Goal: Check status: Check status

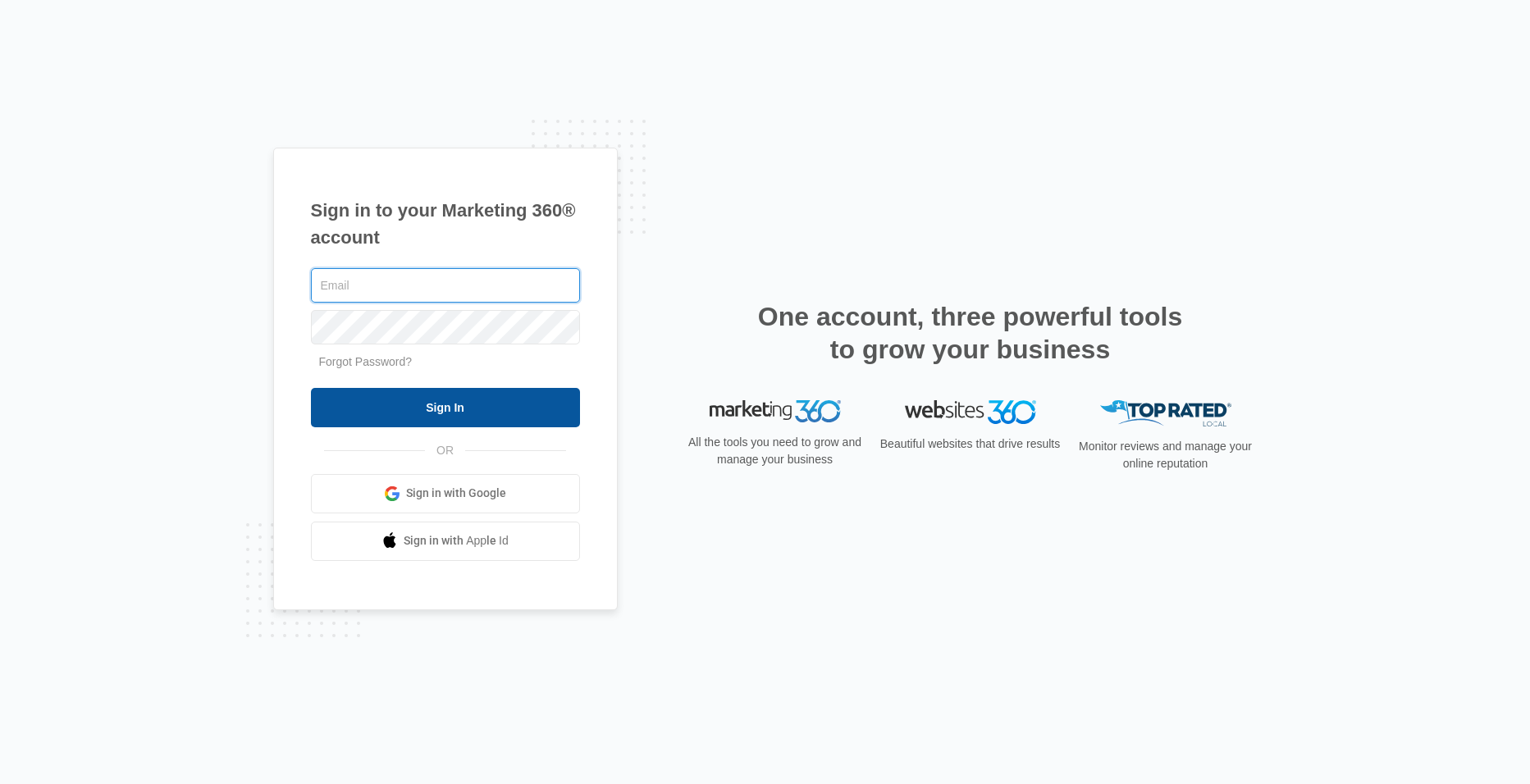
type input "[EMAIL_ADDRESS][DOMAIN_NAME]"
click at [466, 403] on input "Sign In" at bounding box center [446, 407] width 269 height 40
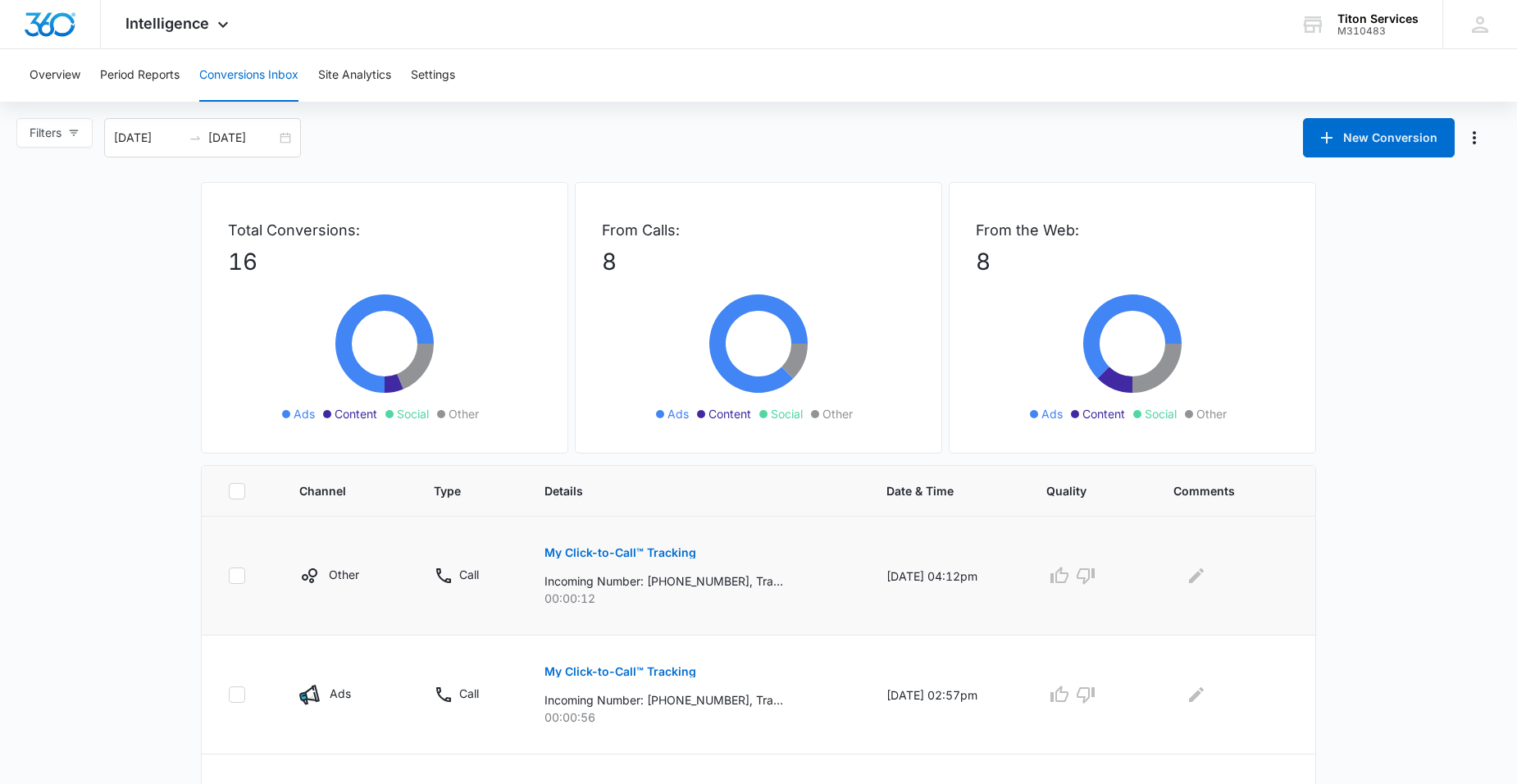
click at [652, 555] on p "My Click-to-Call™ Tracking" at bounding box center [621, 552] width 152 height 11
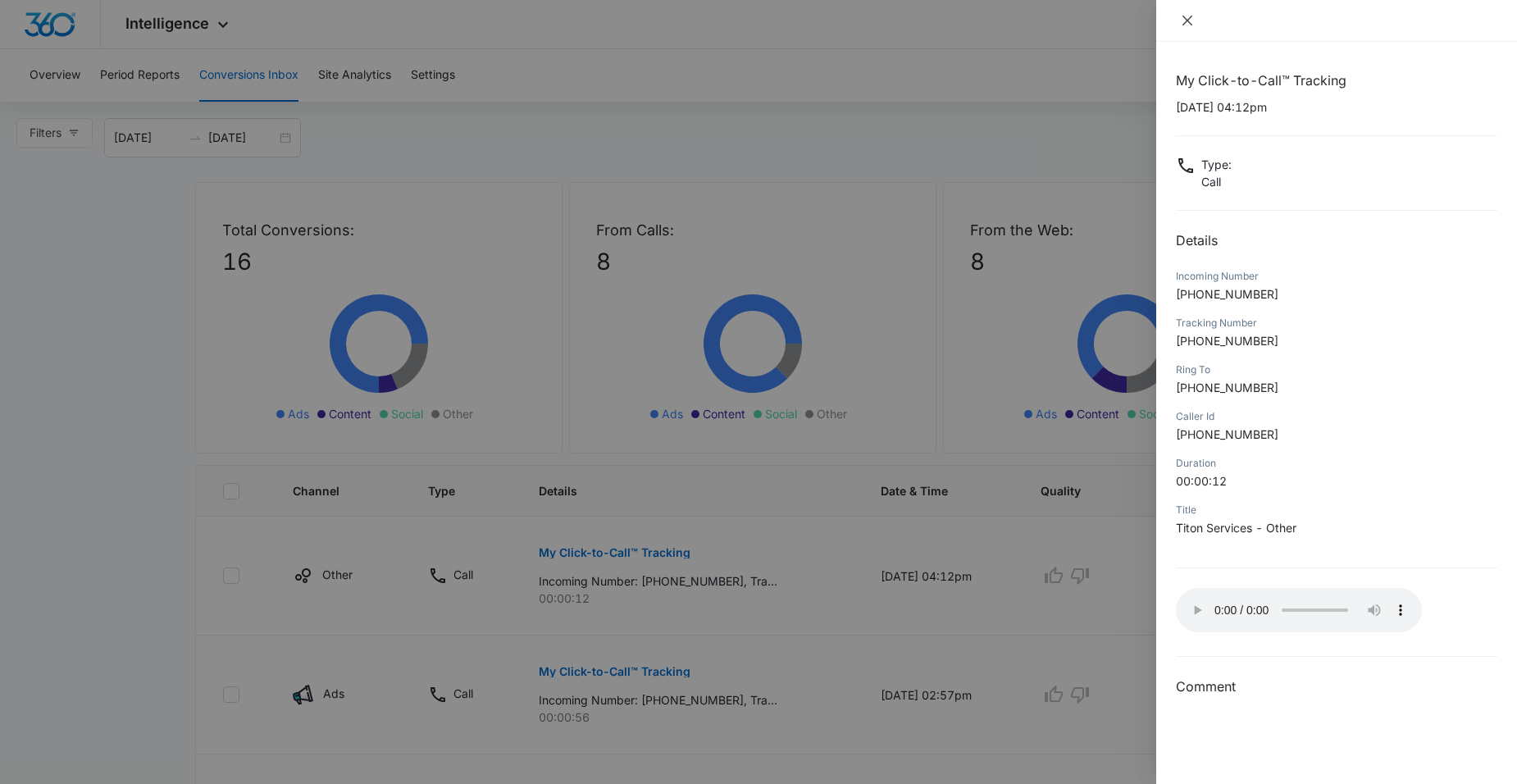
click at [1185, 16] on icon "close" at bounding box center [1187, 20] width 13 height 13
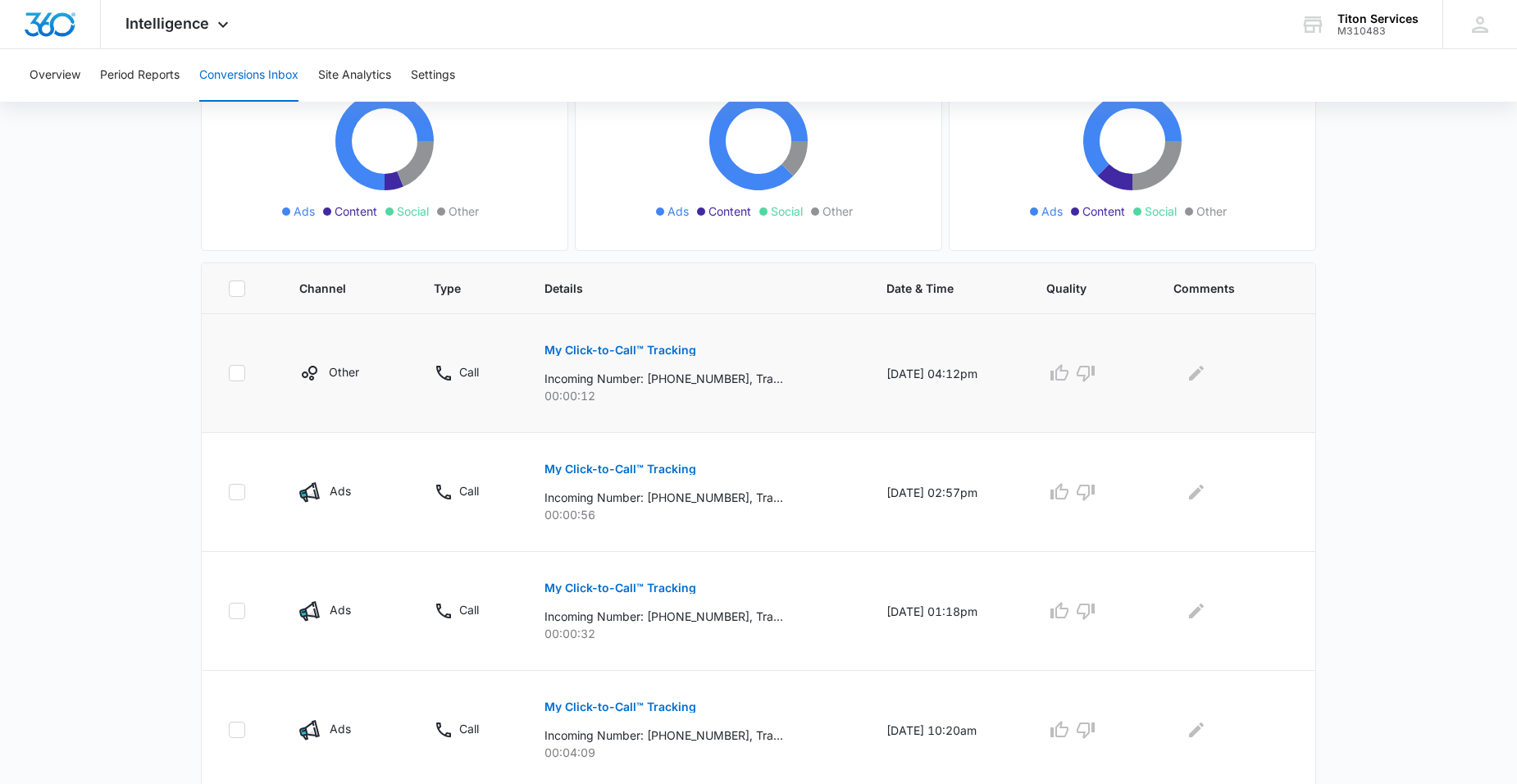
scroll to position [202, 0]
click at [635, 467] on p "My Click-to-Call™ Tracking" at bounding box center [621, 469] width 152 height 11
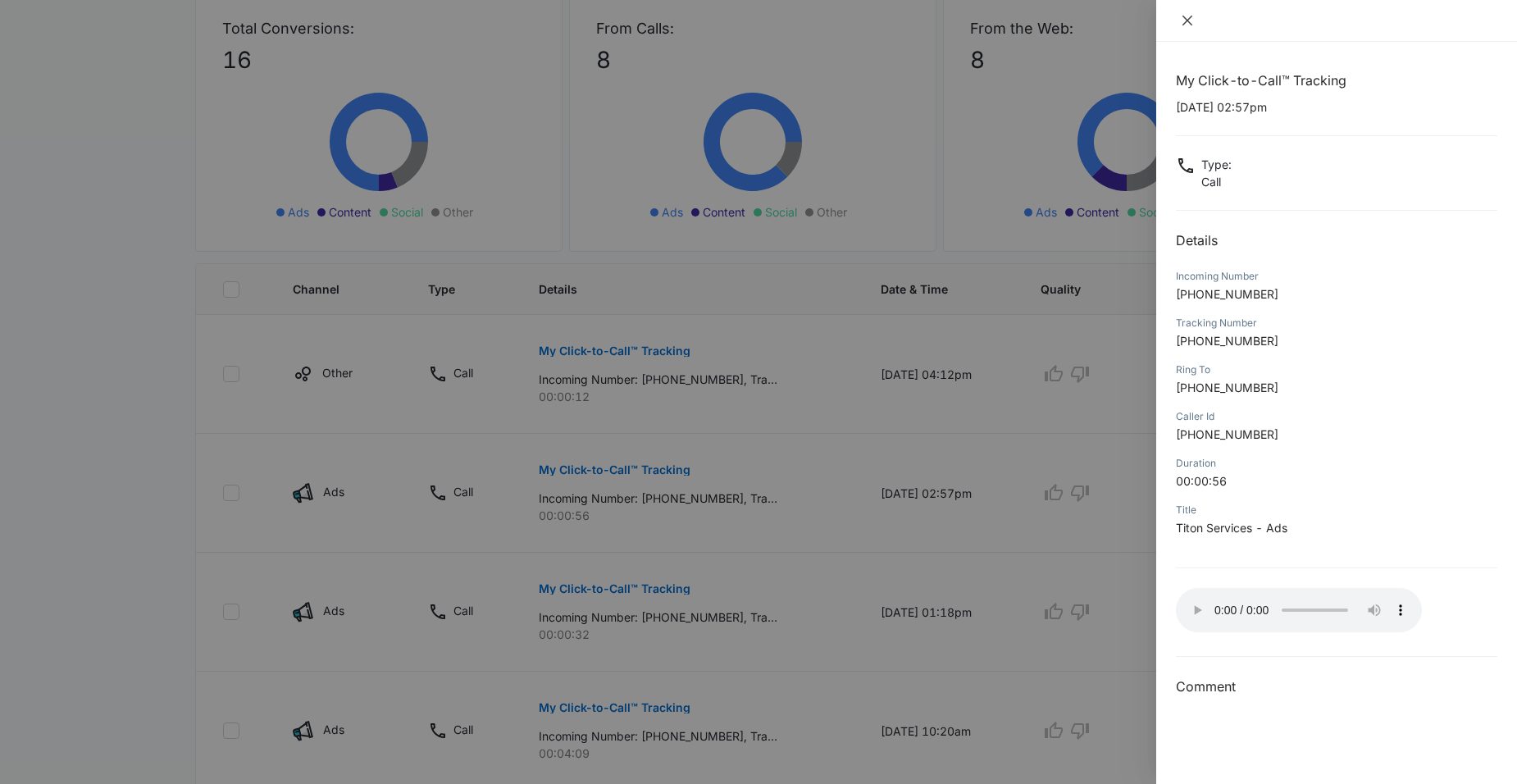
click at [1180, 19] on button "Close" at bounding box center [1187, 20] width 23 height 15
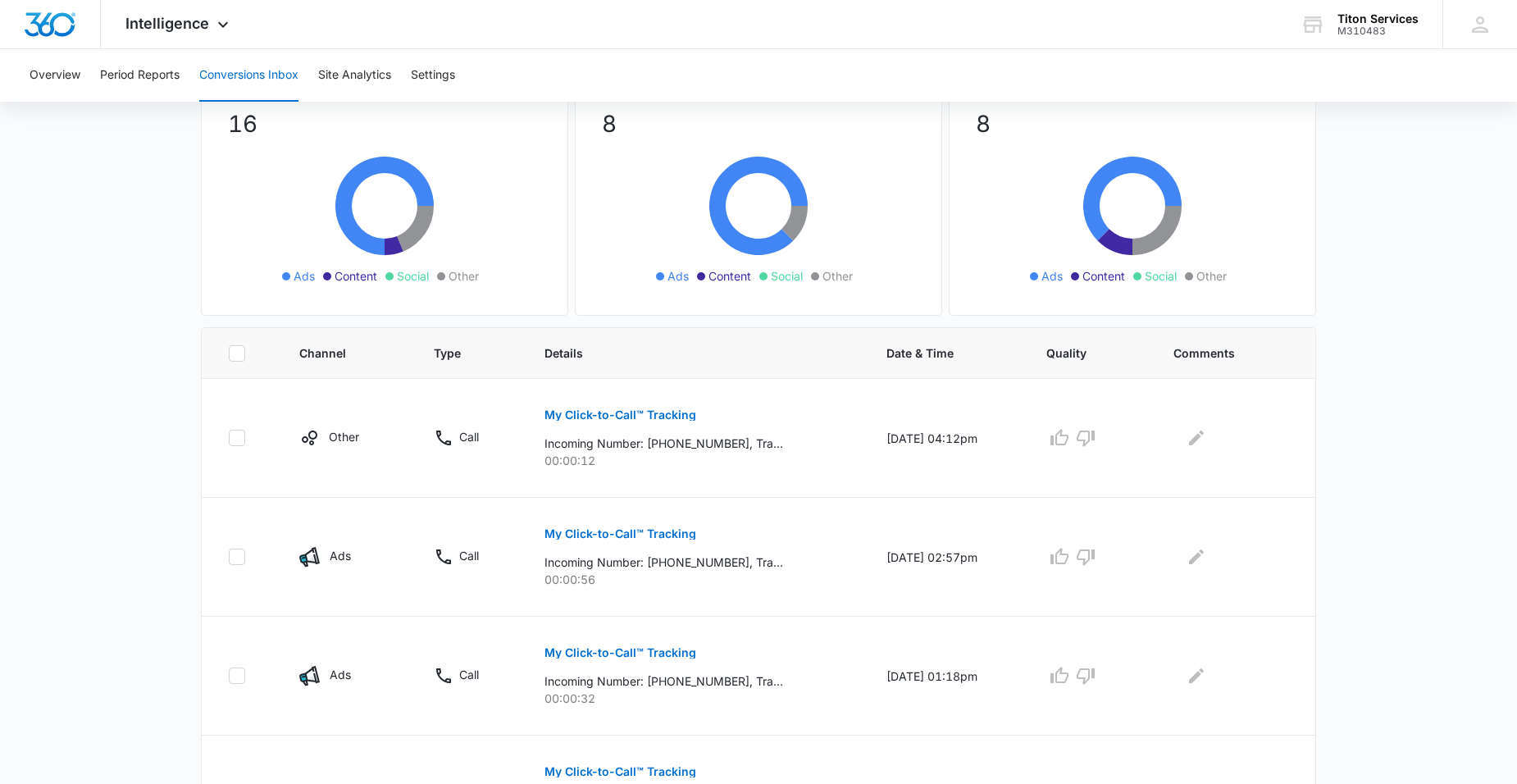
scroll to position [0, 0]
